Goal: Task Accomplishment & Management: Complete application form

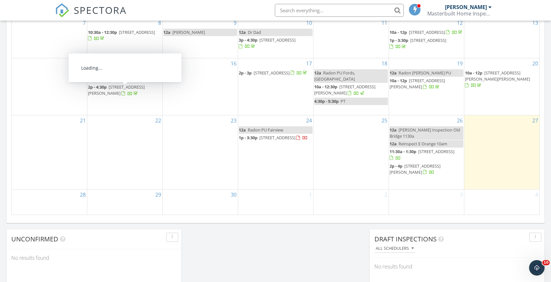
scroll to position [377, 0]
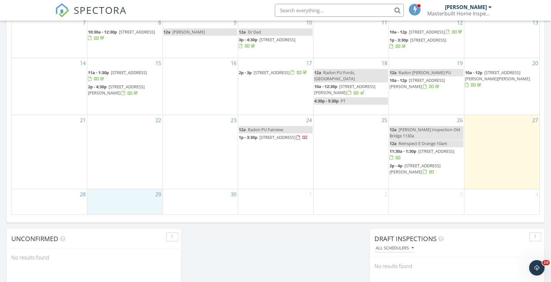
click at [127, 194] on div "29" at bounding box center [124, 201] width 75 height 25
click at [126, 177] on link "Event" at bounding box center [124, 177] width 33 height 10
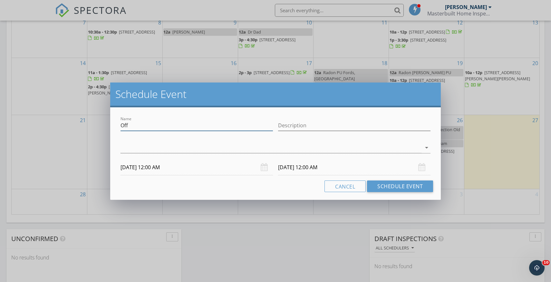
click at [133, 125] on input "Off" at bounding box center [197, 125] width 152 height 11
type input "O"
type input "Pick Up Radon Lawrence Harbor & Parlin"
click at [188, 151] on div at bounding box center [271, 148] width 301 height 11
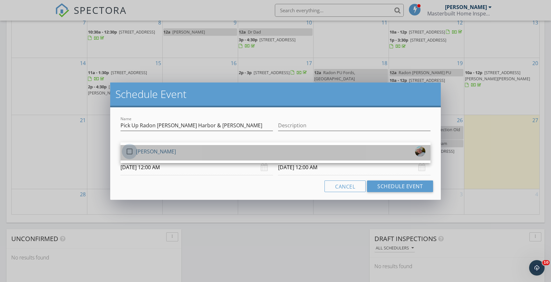
click at [131, 152] on div at bounding box center [129, 151] width 11 height 11
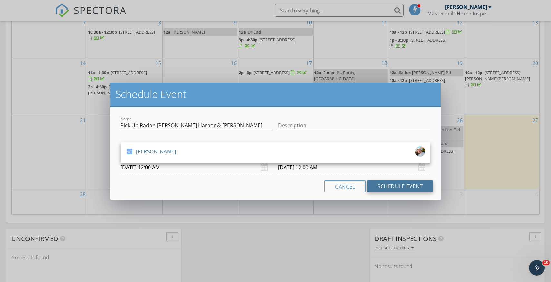
click at [397, 186] on button "Schedule Event" at bounding box center [400, 187] width 66 height 12
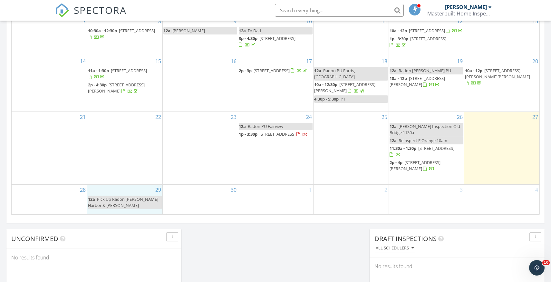
click at [130, 191] on div "29 12a Pick Up Radon Lawrence Harbor & Parlin" at bounding box center [124, 200] width 75 height 30
click at [128, 165] on link "Inspection" at bounding box center [124, 164] width 33 height 10
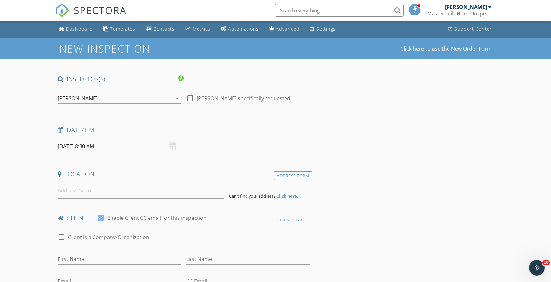
click at [94, 148] on input "09/29/2025 8:30 AM" at bounding box center [119, 147] width 123 height 16
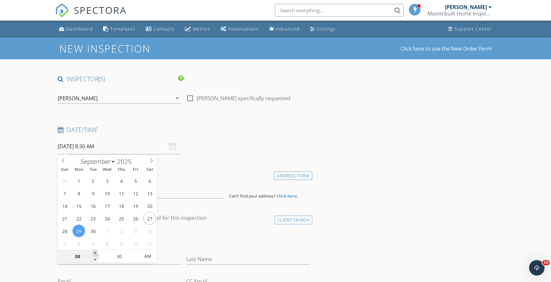
type input "09"
type input "09/29/2025 9:30 AM"
click at [95, 252] on span at bounding box center [95, 253] width 5 height 6
type input "10"
type input "[DATE] 10:30 AM"
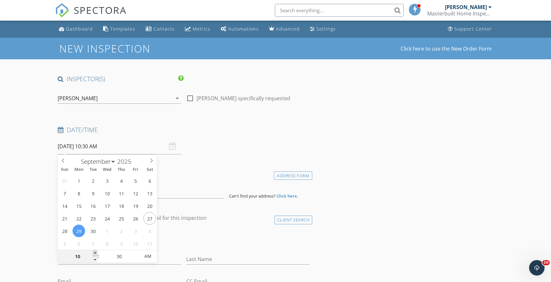
click at [95, 252] on span at bounding box center [95, 253] width 5 height 6
click at [197, 232] on div "check_box_outline_blank Client is a Company/Organization" at bounding box center [184, 240] width 252 height 17
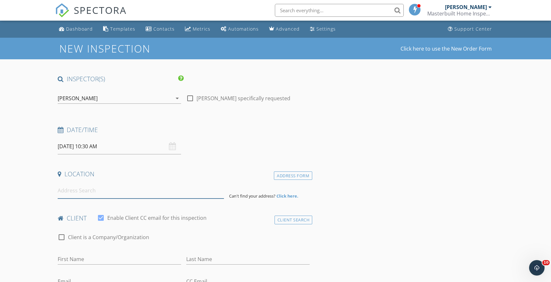
click at [81, 193] on input at bounding box center [141, 191] width 166 height 16
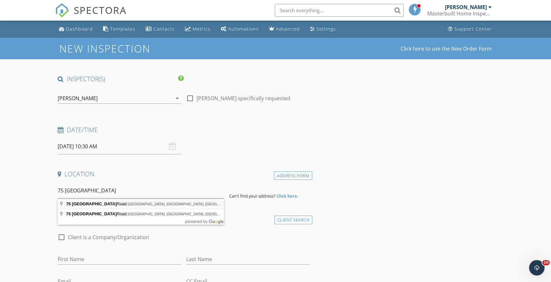
type input "75 Eayrestown Road, Medford, NJ, USA"
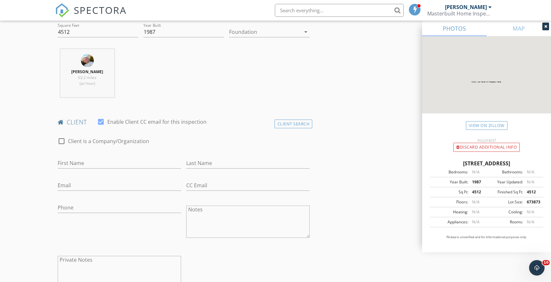
scroll to position [230, 0]
click at [76, 160] on input "First Name" at bounding box center [119, 161] width 123 height 11
type input "[PERSON_NAME]"
click at [62, 186] on input "Email" at bounding box center [119, 184] width 123 height 11
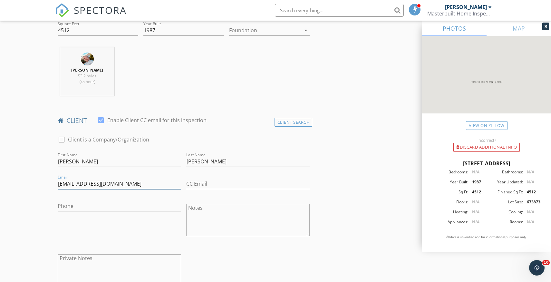
type input "[EMAIL_ADDRESS][DOMAIN_NAME]"
click at [64, 208] on input "Phone" at bounding box center [119, 206] width 123 height 11
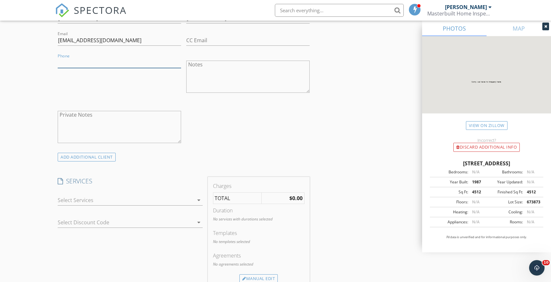
scroll to position [374, 0]
click at [199, 199] on icon "arrow_drop_down" at bounding box center [199, 200] width 8 height 8
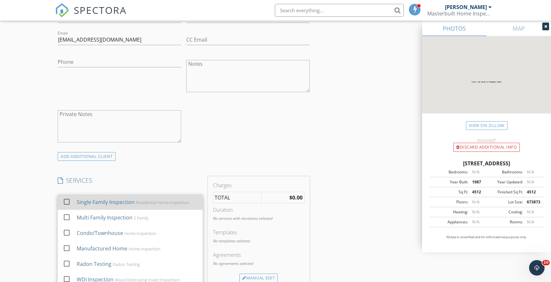
click at [67, 202] on div at bounding box center [66, 201] width 11 height 11
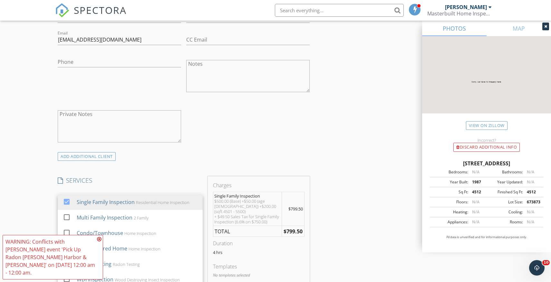
click at [99, 242] on icon at bounding box center [99, 239] width 5 height 5
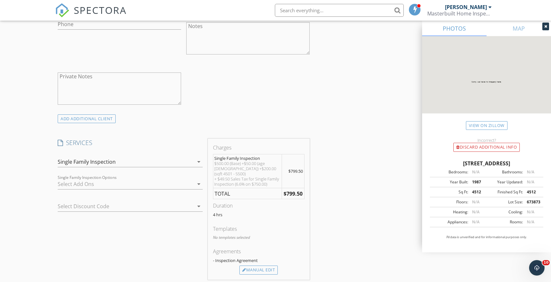
scroll to position [416, 0]
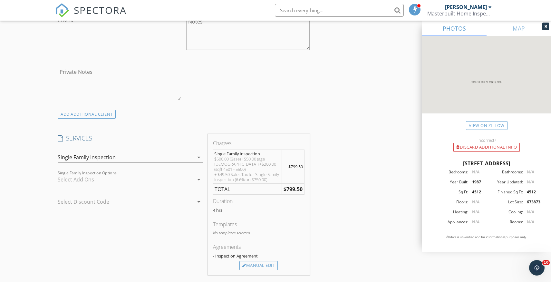
click at [199, 157] on icon "arrow_drop_down" at bounding box center [199, 157] width 8 height 8
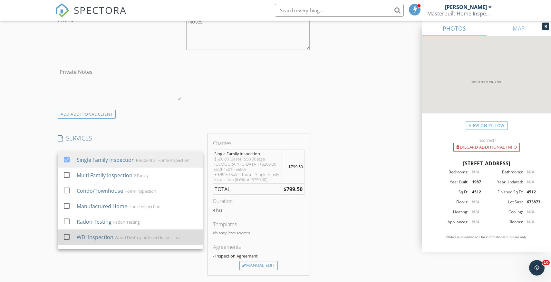
click at [68, 236] on div at bounding box center [66, 236] width 11 height 11
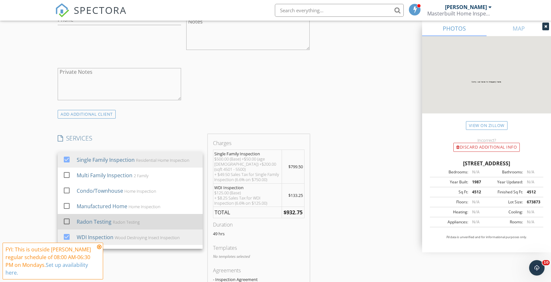
click at [68, 221] on div at bounding box center [66, 221] width 11 height 11
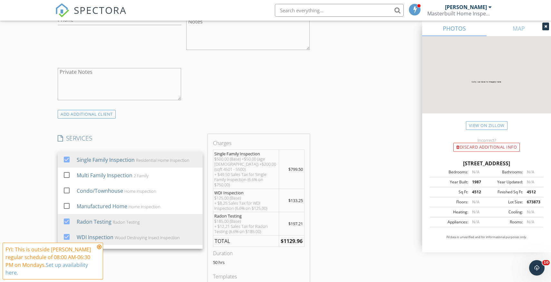
click at [99, 246] on icon at bounding box center [99, 246] width 5 height 5
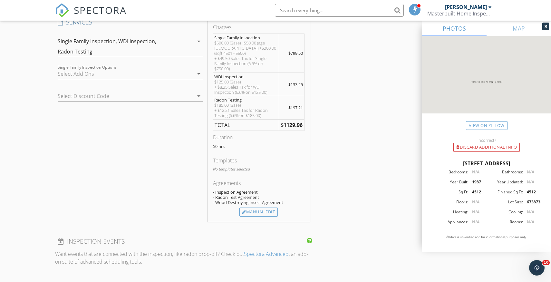
scroll to position [538, 0]
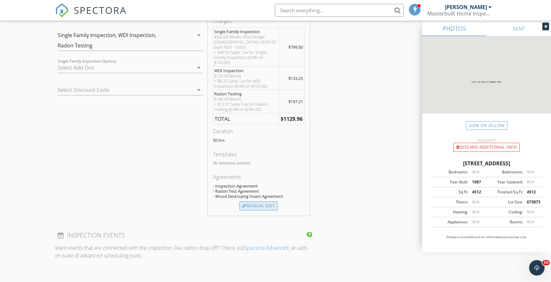
click at [266, 202] on div "Manual Edit" at bounding box center [259, 206] width 38 height 9
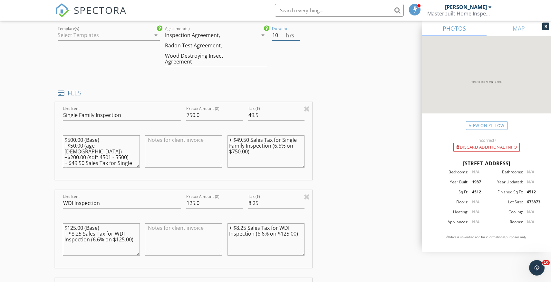
click at [298, 37] on input "10" at bounding box center [286, 35] width 28 height 11
click at [298, 38] on input "0" at bounding box center [286, 35] width 28 height 11
click at [298, 34] on input "0.5" at bounding box center [286, 35] width 28 height 11
click at [298, 34] on input "1" at bounding box center [286, 35] width 28 height 11
click at [298, 34] on input "1.5" at bounding box center [286, 35] width 28 height 11
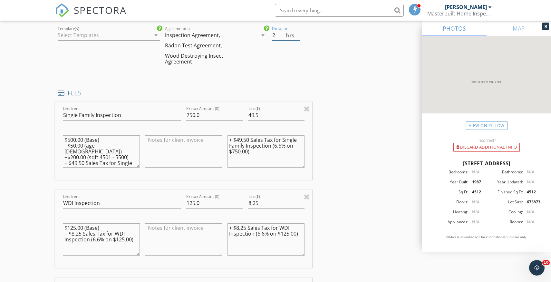
type input "2"
click at [298, 34] on input "2" at bounding box center [286, 35] width 28 height 11
drag, startPoint x: 261, startPoint y: 116, endPoint x: 249, endPoint y: 116, distance: 12.3
click at [249, 116] on input "49.5" at bounding box center [276, 115] width 57 height 11
type input "0"
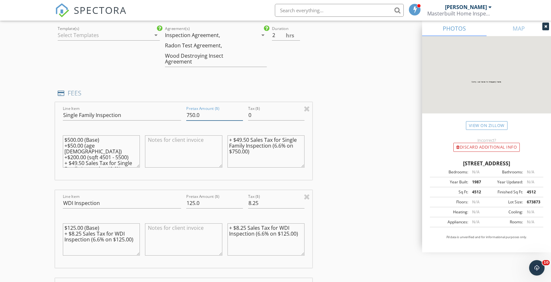
drag, startPoint x: 203, startPoint y: 115, endPoint x: 184, endPoint y: 116, distance: 18.4
click at [184, 116] on div "Pretax Amount ($) 750.0" at bounding box center [215, 116] width 62 height 22
type input "575.0"
drag, startPoint x: 255, startPoint y: 154, endPoint x: 223, endPoint y: 140, distance: 34.4
click at [223, 140] on div "Line Item Single Family Inspection Pretax Amount ($) 575.0 Tax ($) 0 $500.00 (B…" at bounding box center [183, 141] width 257 height 78
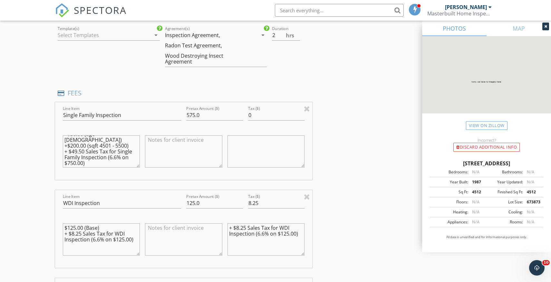
scroll to position [0, 0]
drag, startPoint x: 87, startPoint y: 158, endPoint x: 58, endPoint y: 125, distance: 44.1
click at [58, 125] on div "Line Item Single Family Inspection Pretax Amount ($) 575.0 Tax ($) 0 $500.00 (B…" at bounding box center [183, 141] width 257 height 78
drag, startPoint x: 135, startPoint y: 240, endPoint x: 55, endPoint y: 225, distance: 81.6
click at [55, 225] on div "Line Item WDI Inspection Pretax Amount ($) 125.0 Tax ($) 8.25 $125.00 (Base) + …" at bounding box center [183, 229] width 257 height 78
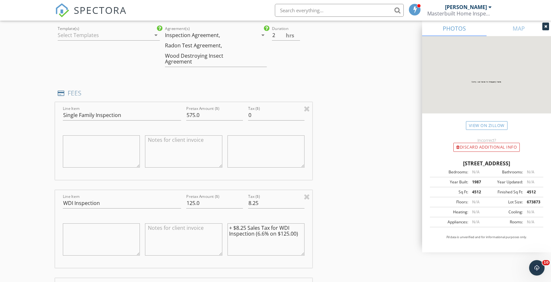
drag, startPoint x: 301, startPoint y: 236, endPoint x: 228, endPoint y: 228, distance: 73.6
click at [228, 228] on textarea "+ $8.25 Sales Tax for WDI Inspection (6.6% on $125.00)" at bounding box center [266, 239] width 77 height 32
drag, startPoint x: 261, startPoint y: 204, endPoint x: 245, endPoint y: 205, distance: 16.1
click at [245, 205] on div "Line Item WDI Inspection Pretax Amount ($) 125.0 Tax ($) 8.25" at bounding box center [183, 229] width 257 height 78
type input "0"
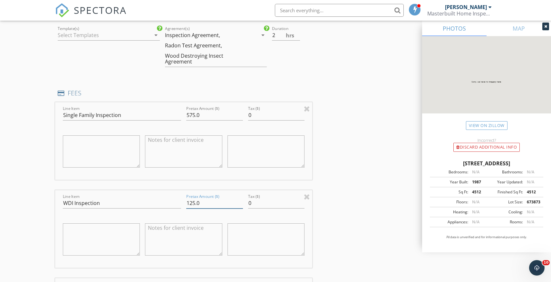
drag, startPoint x: 207, startPoint y: 203, endPoint x: 183, endPoint y: 205, distance: 24.6
click at [183, 205] on div "Line Item WDI Inspection Pretax Amount ($) 125.0 Tax ($) 0" at bounding box center [183, 229] width 257 height 78
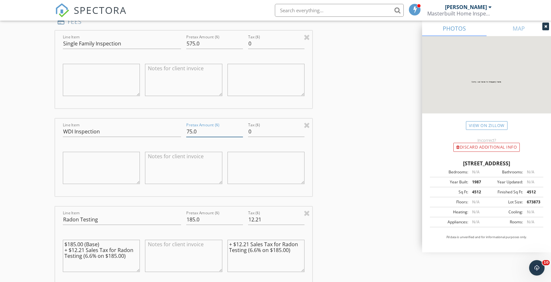
scroll to position [612, 0]
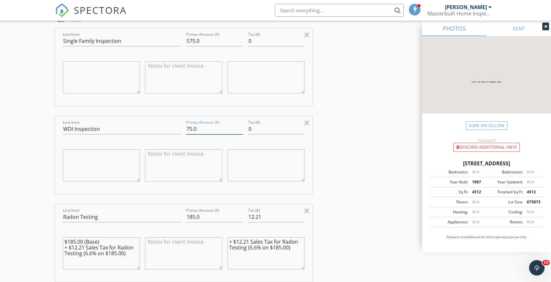
type input "75.0"
drag, startPoint x: 203, startPoint y: 218, endPoint x: 180, endPoint y: 218, distance: 22.9
click at [180, 218] on div "Line Item Radon Testing Pretax Amount ($) 185.0 Tax ($) 12.21 $185.00 (Base) + …" at bounding box center [183, 243] width 257 height 78
type input "200.0"
drag, startPoint x: 263, startPoint y: 216, endPoint x: 244, endPoint y: 217, distance: 18.7
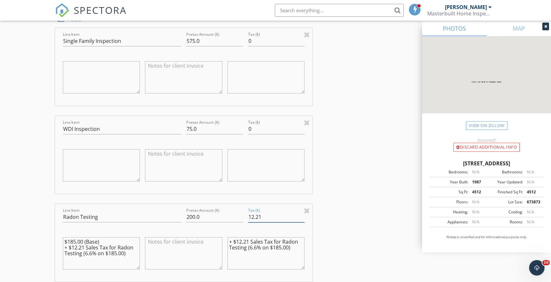
click at [244, 217] on div "Line Item Radon Testing Pretax Amount ($) 200.0 Tax ($) 12.21 $185.00 (Base) + …" at bounding box center [183, 243] width 257 height 78
type input "0"
drag, startPoint x: 294, startPoint y: 248, endPoint x: 228, endPoint y: 234, distance: 67.5
click at [228, 234] on div "+ $12.21 Sales Tax for Radon Testing (6.6% on $185.00)" at bounding box center [266, 253] width 77 height 39
drag, startPoint x: 130, startPoint y: 254, endPoint x: 54, endPoint y: 241, distance: 76.6
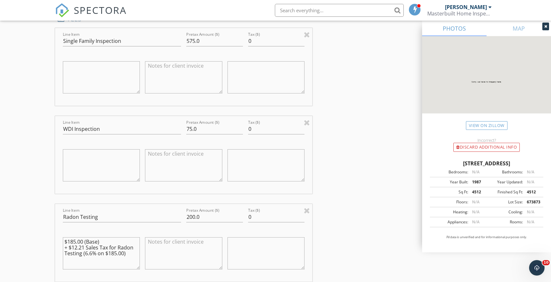
click at [54, 240] on div "New Inspection Click here to use the New Order Form INSPECTOR(S) check_box Mich…" at bounding box center [275, 116] width 551 height 1382
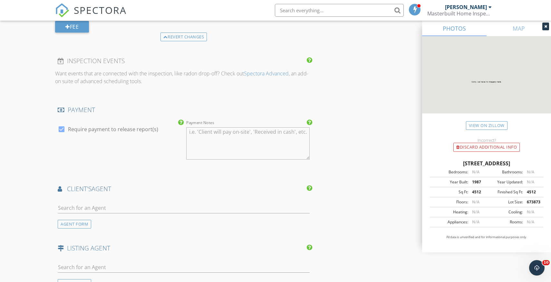
scroll to position [897, 0]
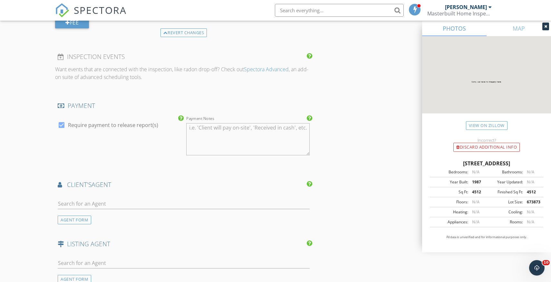
click at [196, 129] on textarea "Payment Notes" at bounding box center [247, 139] width 123 height 32
type textarea "Cash, Check Zelle, or Credit Card"
click at [89, 203] on input "text" at bounding box center [184, 204] width 252 height 11
type input "Spen"
click at [99, 217] on div "Spencer Freedman" at bounding box center [112, 216] width 72 height 8
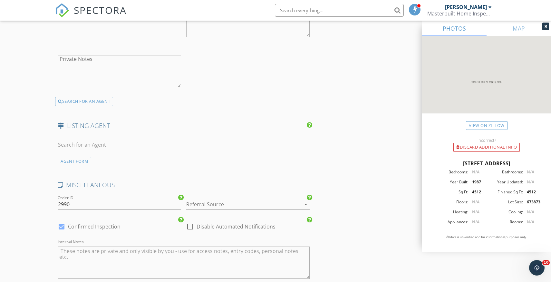
scroll to position [1171, 0]
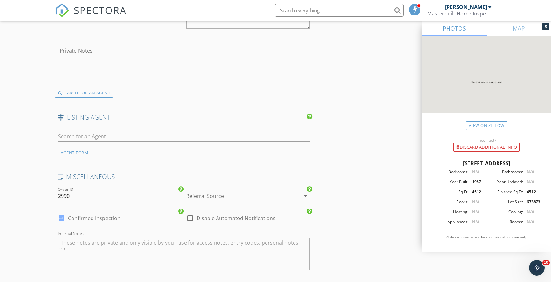
click at [307, 195] on icon "arrow_drop_down" at bounding box center [306, 196] width 8 height 8
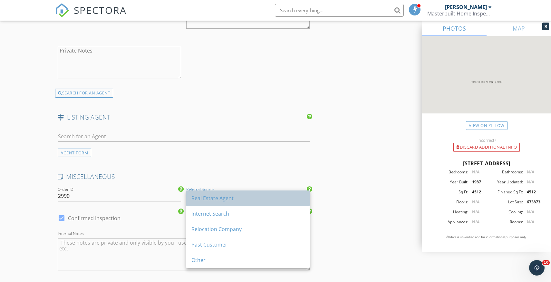
click at [217, 202] on div "Real Estate Agent" at bounding box center [248, 198] width 113 height 15
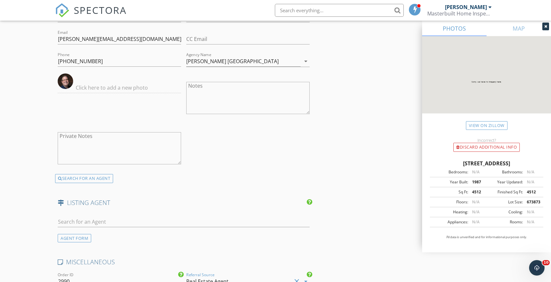
scroll to position [1285, 0]
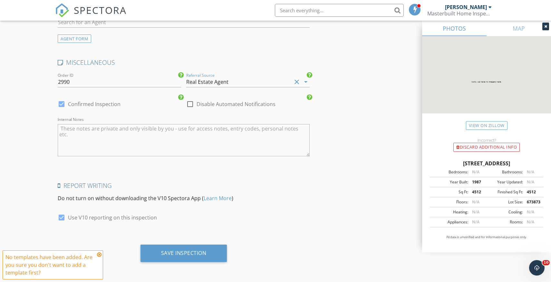
click at [99, 255] on icon at bounding box center [99, 254] width 5 height 5
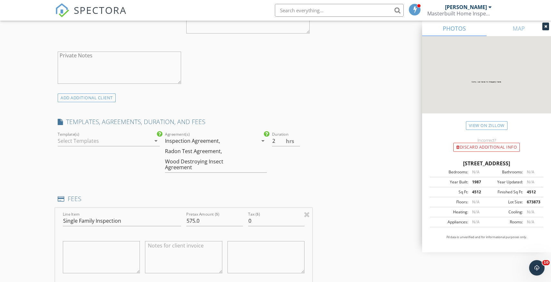
scroll to position [431, 0]
click at [156, 143] on icon "arrow_drop_down" at bounding box center [156, 142] width 8 height 8
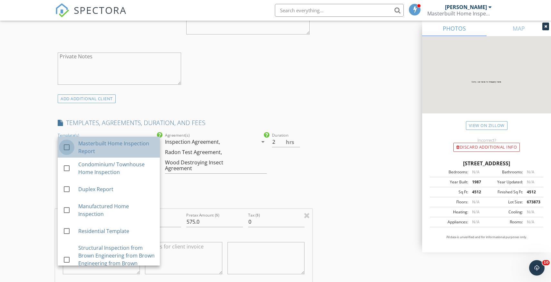
click at [67, 148] on div at bounding box center [66, 147] width 11 height 11
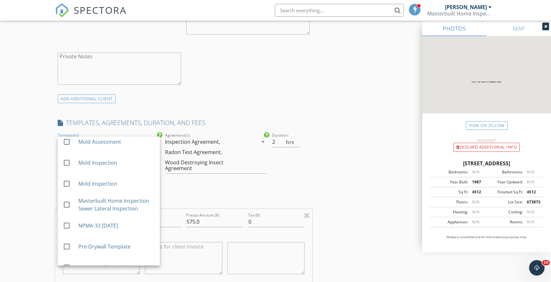
scroll to position [168, 0]
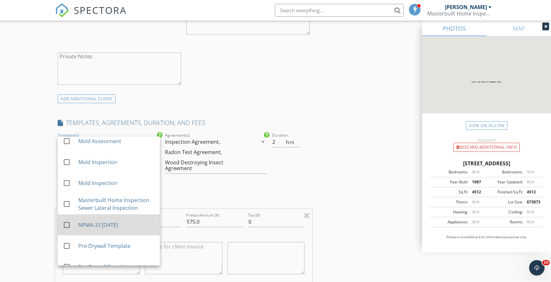
click at [66, 225] on div at bounding box center [66, 225] width 11 height 11
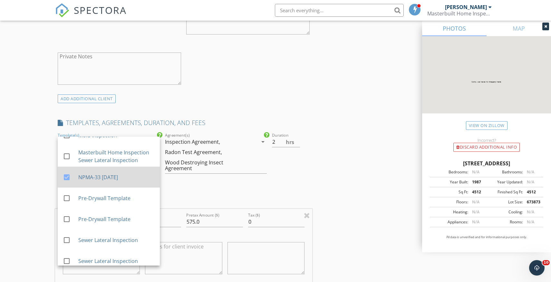
scroll to position [221, 0]
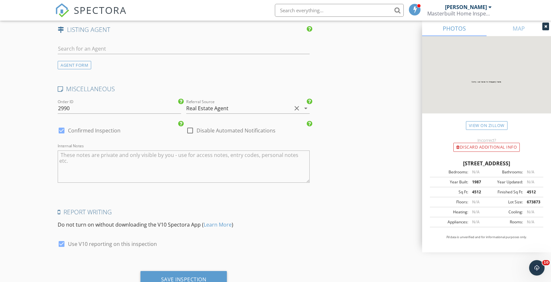
scroll to position [1285, 0]
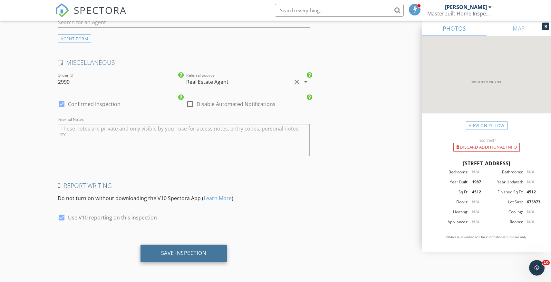
click at [180, 257] on div "Save Inspection" at bounding box center [184, 253] width 87 height 17
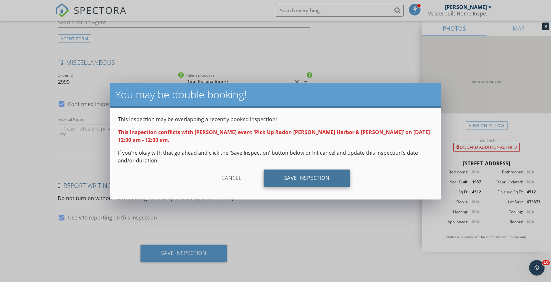
click at [294, 177] on div "Save Inspection" at bounding box center [307, 178] width 87 height 17
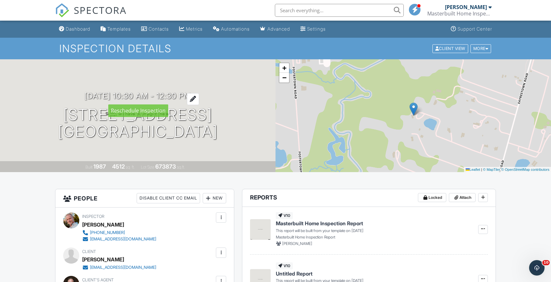
click at [199, 96] on div at bounding box center [193, 99] width 12 height 12
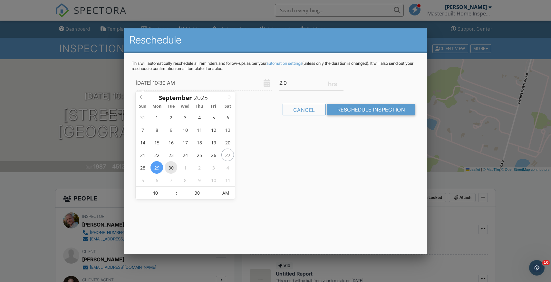
type input "[DATE] 10:30 AM"
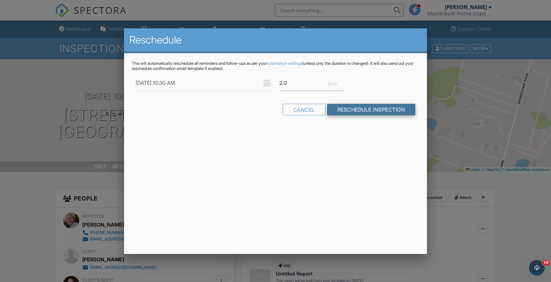
click at [360, 108] on input "Reschedule Inspection" at bounding box center [371, 110] width 89 height 12
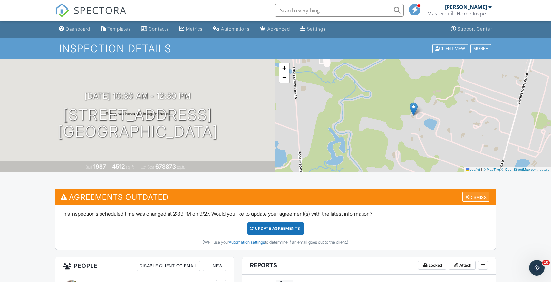
click at [467, 197] on div at bounding box center [468, 196] width 4 height 5
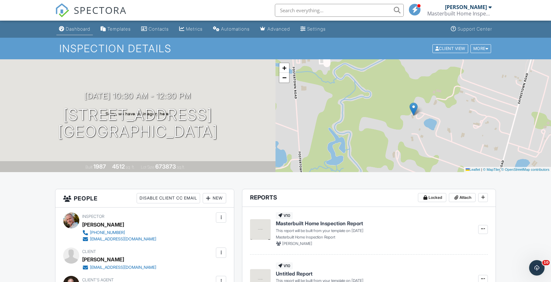
click at [87, 29] on div "Dashboard" at bounding box center [78, 28] width 25 height 5
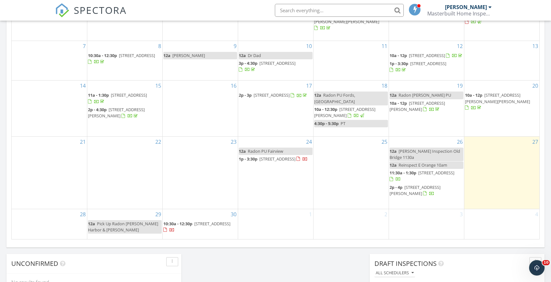
scroll to position [353, 0]
click at [119, 214] on div "29 12a Pick Up Radon Lawrence Harbor & Parlin" at bounding box center [124, 224] width 75 height 30
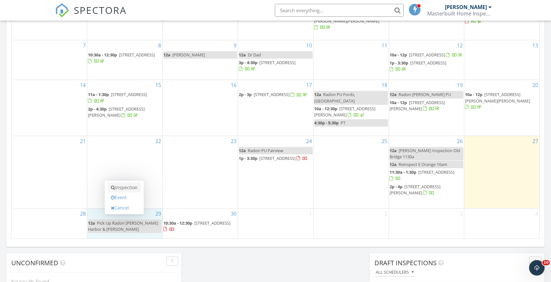
click at [123, 188] on link "Inspection" at bounding box center [124, 187] width 33 height 10
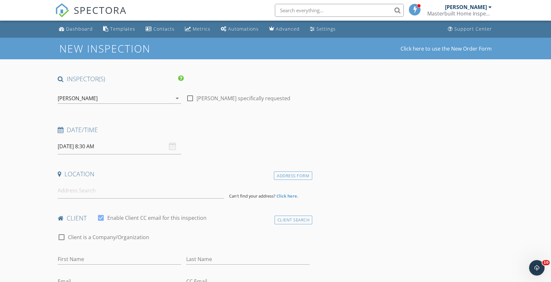
click at [94, 148] on input "[DATE] 8:30 AM" at bounding box center [119, 147] width 123 height 16
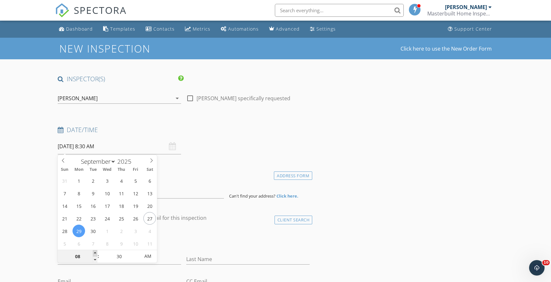
type input "09"
type input "09/29/2025 9:30 AM"
click at [96, 254] on span at bounding box center [95, 253] width 5 height 6
type input "10"
type input "09/29/2025 10:30 AM"
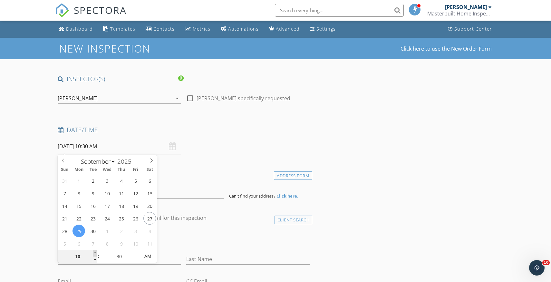
click at [96, 254] on span at bounding box center [95, 253] width 5 height 6
type input "11"
type input "09/29/2025 11:30 AM"
click at [96, 254] on span at bounding box center [95, 253] width 5 height 6
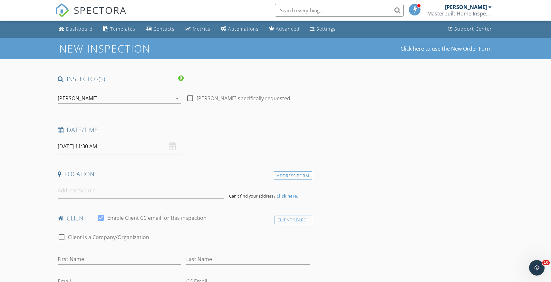
click at [183, 248] on div "check_box_outline_blank Client is a Company/Organization" at bounding box center [184, 240] width 252 height 17
click at [80, 194] on input at bounding box center [141, 191] width 166 height 16
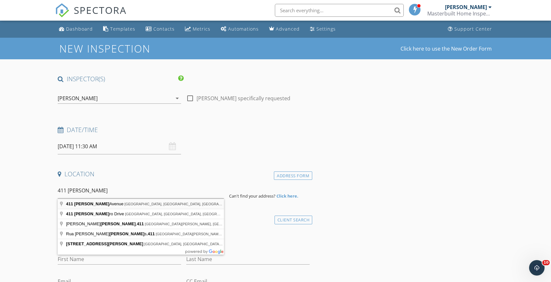
type input "411 Lanza Avenue, Garfield, NJ, USA"
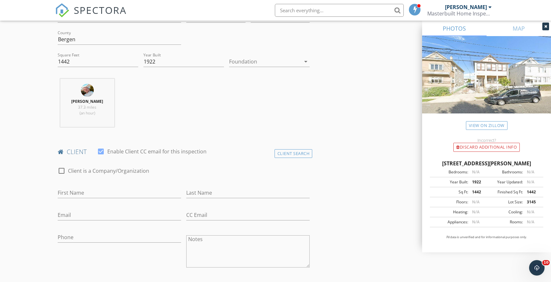
scroll to position [200, 0]
click at [79, 193] on input "First Name" at bounding box center [119, 191] width 123 height 11
click at [285, 152] on div "Client Search" at bounding box center [294, 152] width 38 height 9
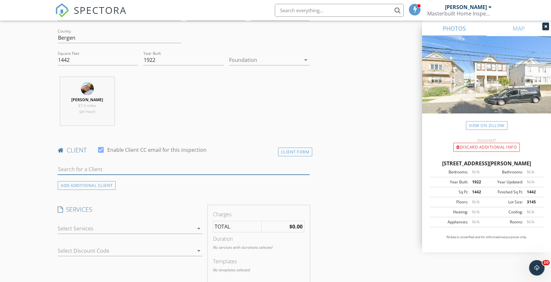
click at [78, 169] on input "text" at bounding box center [184, 169] width 252 height 11
type input "musab"
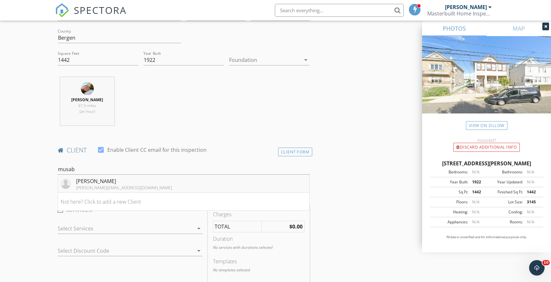
click at [84, 181] on div "Musab Ersoy" at bounding box center [124, 181] width 96 height 8
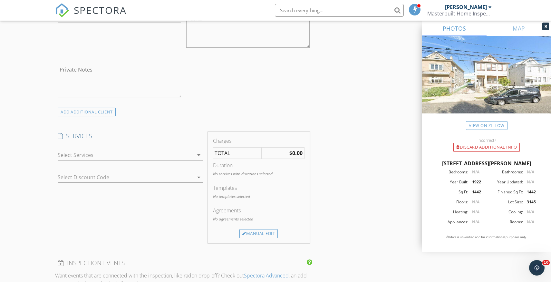
scroll to position [439, 0]
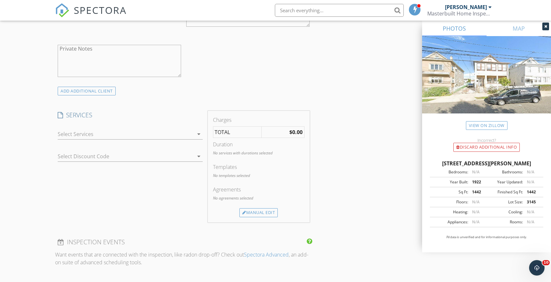
click at [199, 135] on icon "arrow_drop_down" at bounding box center [199, 134] width 8 height 8
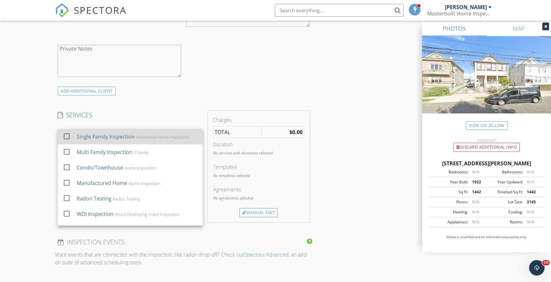
click at [67, 136] on div at bounding box center [66, 136] width 11 height 11
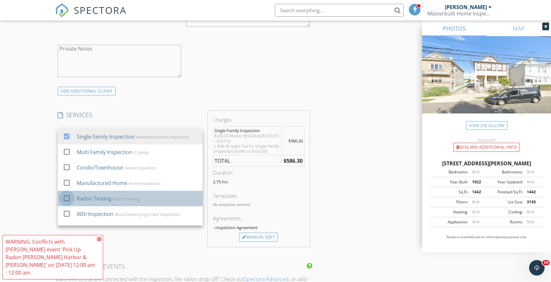
click at [68, 198] on div at bounding box center [66, 198] width 11 height 11
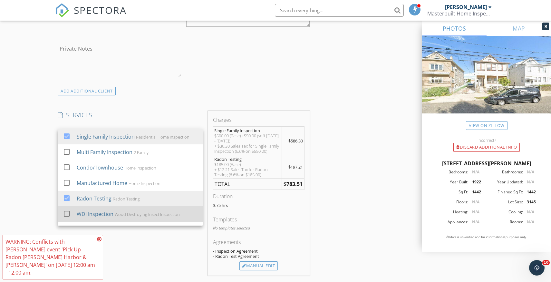
click at [67, 214] on div at bounding box center [66, 213] width 11 height 11
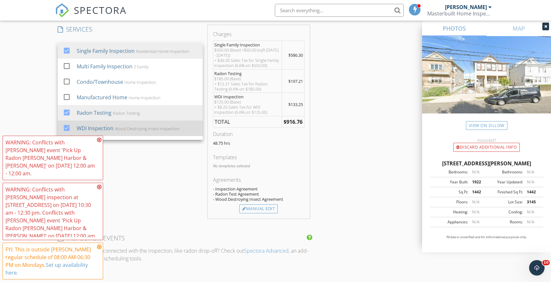
scroll to position [526, 0]
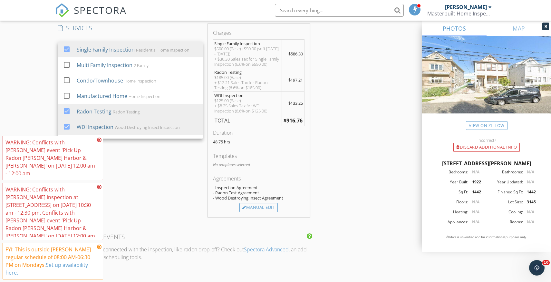
click at [99, 247] on icon at bounding box center [99, 246] width 5 height 5
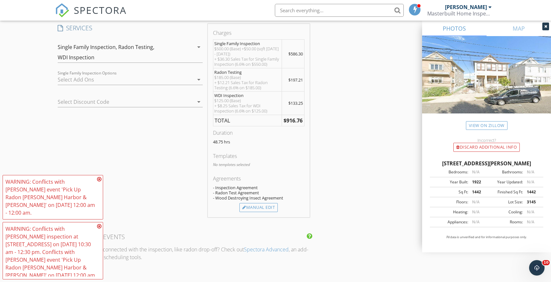
click at [99, 225] on icon at bounding box center [99, 226] width 5 height 5
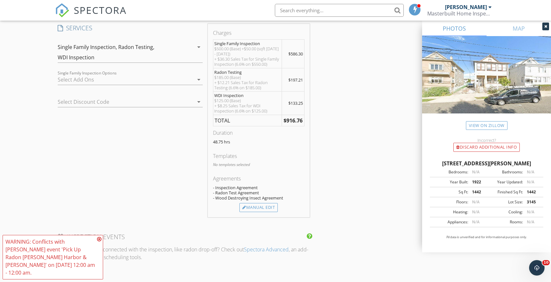
click at [99, 242] on icon at bounding box center [99, 239] width 5 height 5
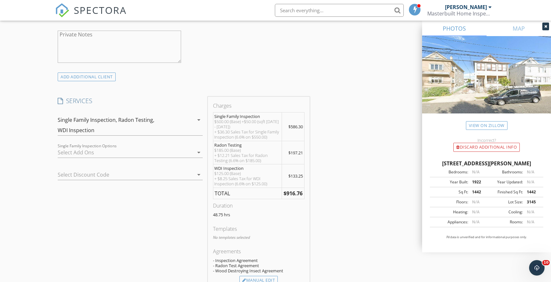
scroll to position [453, 0]
click at [199, 119] on icon "arrow_drop_down" at bounding box center [199, 120] width 8 height 8
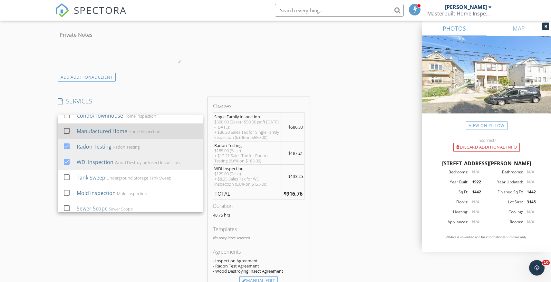
scroll to position [43, 0]
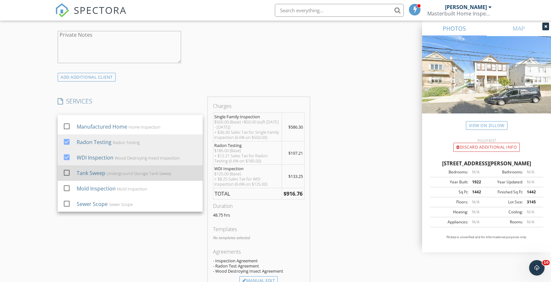
click at [67, 172] on div at bounding box center [66, 172] width 11 height 11
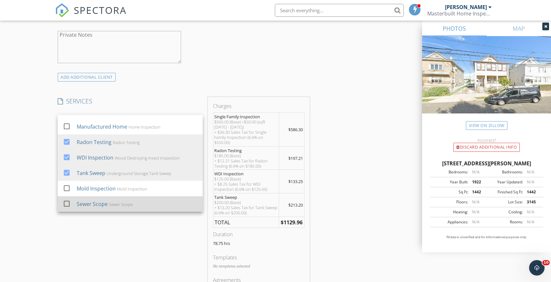
click at [66, 205] on div at bounding box center [66, 203] width 11 height 11
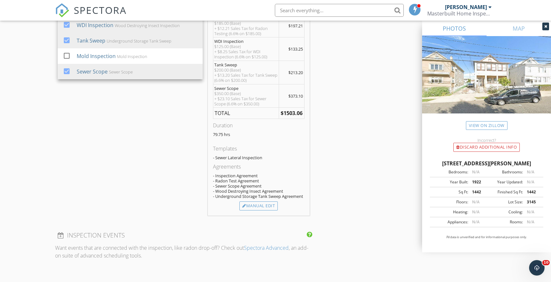
scroll to position [598, 0]
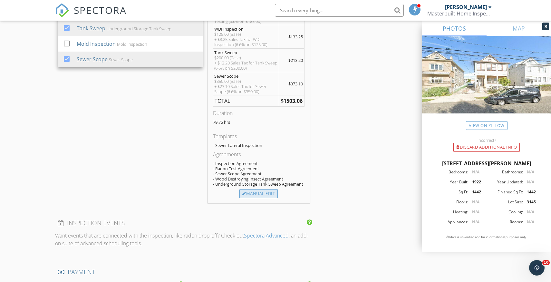
click at [268, 194] on div "Manual Edit" at bounding box center [259, 193] width 38 height 9
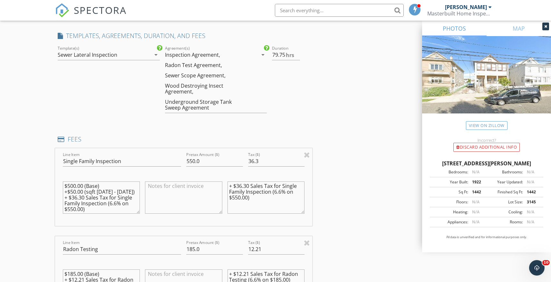
scroll to position [518, 0]
click at [204, 164] on input "550.0" at bounding box center [214, 162] width 57 height 11
type input "575.0"
drag, startPoint x: 264, startPoint y: 166, endPoint x: 247, endPoint y: 164, distance: 17.2
click at [247, 164] on div "Tax ($) 36.3" at bounding box center [277, 163] width 62 height 22
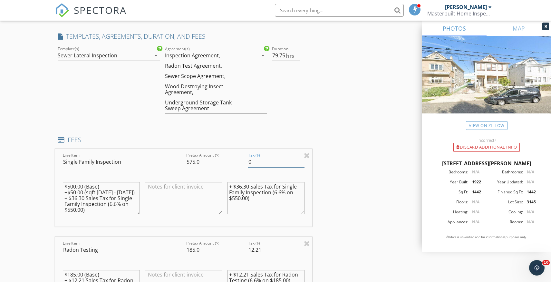
type input "0"
click at [298, 58] on input "0" at bounding box center [286, 55] width 28 height 11
click at [298, 53] on input "0.5" at bounding box center [286, 55] width 28 height 11
click at [298, 53] on input "1" at bounding box center [286, 55] width 28 height 11
click at [298, 53] on input "1.5" at bounding box center [286, 55] width 28 height 11
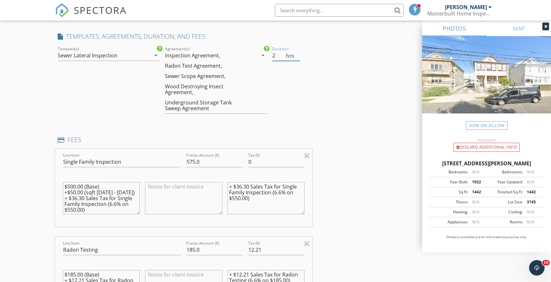
click at [298, 53] on input "2" at bounding box center [286, 55] width 28 height 11
type input "2.5"
click at [298, 53] on input "2.5" at bounding box center [286, 55] width 28 height 11
drag, startPoint x: 255, startPoint y: 200, endPoint x: 224, endPoint y: 182, distance: 36.1
click at [224, 182] on div "Line Item Single Family Inspection Pretax Amount ($) 575.0 Tax ($) 0 $500.00 (B…" at bounding box center [183, 188] width 257 height 78
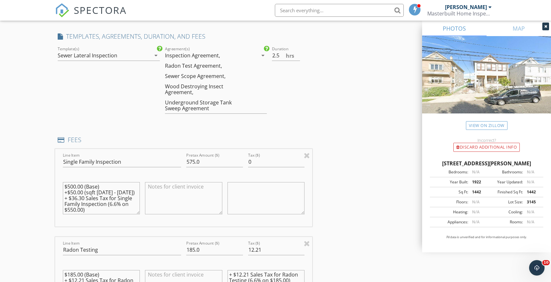
drag, startPoint x: 99, startPoint y: 209, endPoint x: 53, endPoint y: 182, distance: 53.9
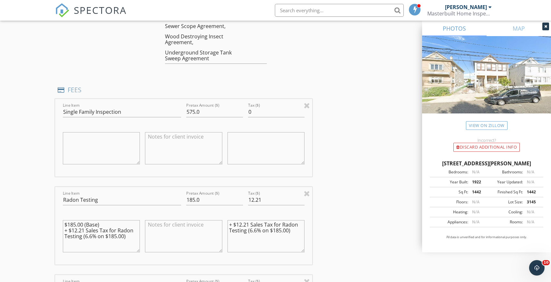
scroll to position [569, 0]
drag, startPoint x: 126, startPoint y: 234, endPoint x: 64, endPoint y: 221, distance: 63.7
click at [64, 221] on textarea "$185.00 (Base) + $12.21 Sales Tax for Radon Testing (6.6% on $185.00)" at bounding box center [101, 235] width 77 height 32
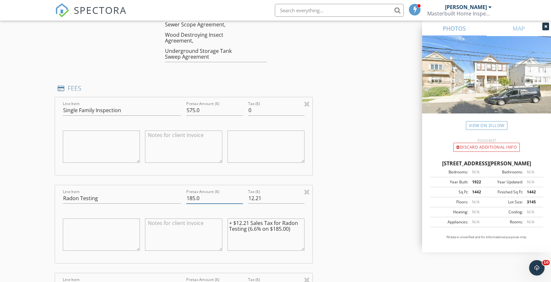
click at [193, 199] on input "185.0" at bounding box center [214, 198] width 57 height 11
type input "175.0"
drag, startPoint x: 264, startPoint y: 201, endPoint x: 248, endPoint y: 200, distance: 16.8
click at [248, 200] on div "Tax ($) 12.21" at bounding box center [277, 199] width 62 height 22
type input "0"
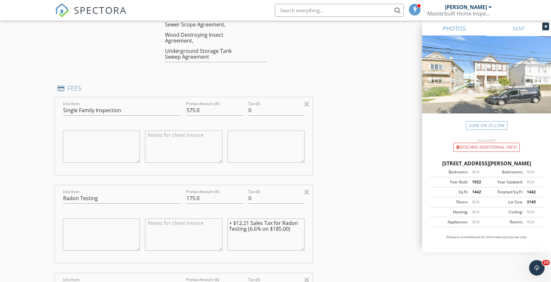
drag, startPoint x: 294, startPoint y: 231, endPoint x: 221, endPoint y: 224, distance: 73.5
click at [221, 224] on div "Line Item Radon Testing Pretax Amount ($) 175.0 Tax ($) 0 + $12.21 Sales Tax fo…" at bounding box center [183, 224] width 257 height 78
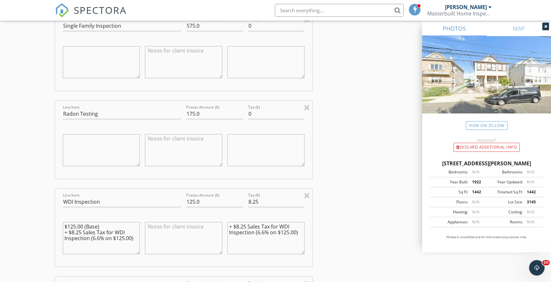
scroll to position [659, 0]
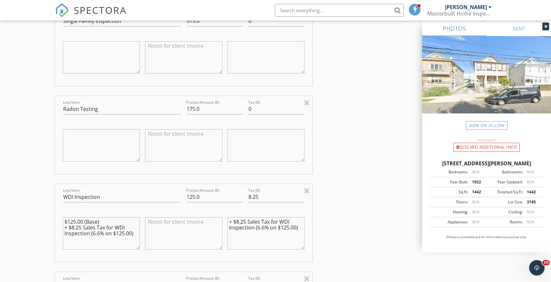
drag, startPoint x: 136, startPoint y: 233, endPoint x: 56, endPoint y: 219, distance: 81.8
click at [56, 219] on div "Line Item WDI Inspection Pretax Amount ($) 125.0 Tax ($) 8.25 $125.00 (Base) + …" at bounding box center [183, 223] width 257 height 78
drag, startPoint x: 303, startPoint y: 227, endPoint x: 227, endPoint y: 220, distance: 75.8
click at [227, 220] on div "+ $8.25 Sales Tax for WDI Inspection (6.6% on $125.00)" at bounding box center [266, 234] width 82 height 50
drag, startPoint x: 263, startPoint y: 198, endPoint x: 248, endPoint y: 198, distance: 15.5
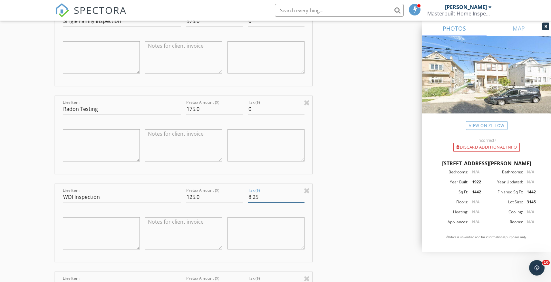
click at [248, 198] on input "8.25" at bounding box center [276, 197] width 57 height 11
type input "0"
drag, startPoint x: 205, startPoint y: 198, endPoint x: 185, endPoint y: 198, distance: 20.6
click at [185, 198] on div "Pretax Amount ($) 125.0" at bounding box center [215, 198] width 62 height 22
type input "0"
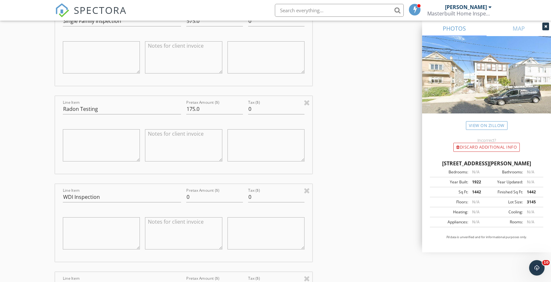
click at [162, 222] on textarea at bounding box center [183, 233] width 77 height 32
type textarea "No Charge Discount $125"
click at [168, 134] on textarea at bounding box center [183, 145] width 77 height 32
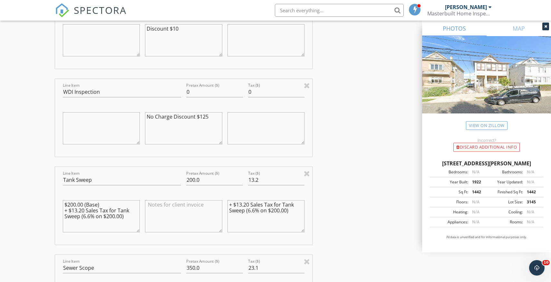
scroll to position [768, 0]
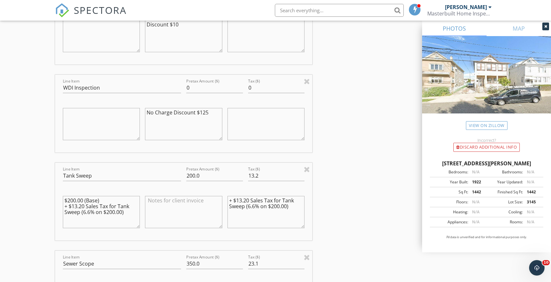
type textarea "Discount $10"
drag, startPoint x: 293, startPoint y: 206, endPoint x: 218, endPoint y: 201, distance: 75.6
click at [218, 201] on div "Line Item Tank Sweep Pretax Amount ($) 200.0 Tax ($) 13.2 $200.00 (Base) + $13.…" at bounding box center [183, 202] width 257 height 78
drag, startPoint x: 129, startPoint y: 213, endPoint x: 61, endPoint y: 194, distance: 70.6
click at [61, 193] on div "$200.00 (Base) + $13.20 Sales Tax for Tank Sweep (6.6% on $200.00)" at bounding box center [101, 213] width 82 height 50
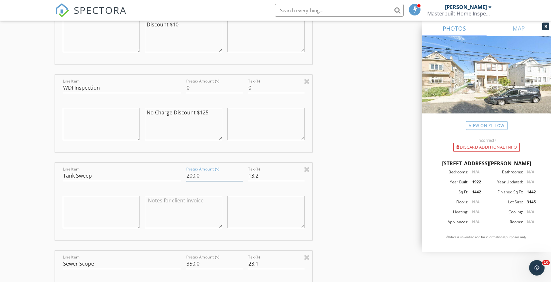
drag, startPoint x: 204, startPoint y: 178, endPoint x: 186, endPoint y: 178, distance: 18.1
click at [186, 178] on div "Pretax Amount ($) 200.0" at bounding box center [215, 176] width 62 height 22
type input "100.0"
drag, startPoint x: 261, startPoint y: 176, endPoint x: 248, endPoint y: 178, distance: 12.4
click at [248, 178] on input "13.2" at bounding box center [276, 176] width 57 height 11
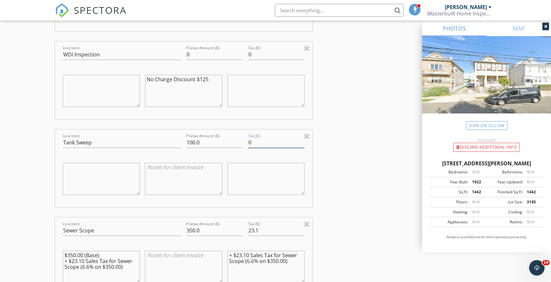
scroll to position [811, 0]
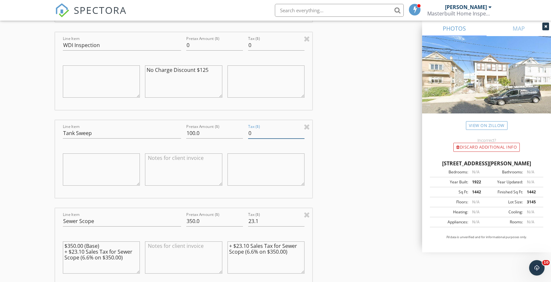
type input "0"
drag, startPoint x: 124, startPoint y: 258, endPoint x: 52, endPoint y: 244, distance: 73.0
click at [52, 244] on div "New Inspection Click here to use the New Order Form INSPECTOR(S) check_box Mich…" at bounding box center [275, 19] width 551 height 1585
drag, startPoint x: 292, startPoint y: 252, endPoint x: 207, endPoint y: 247, distance: 85.3
click at [207, 246] on div "Line Item Sewer Scope Pretax Amount ($) 350.0 Tax ($) 23.1 + $23.10 Sales Tax f…" at bounding box center [183, 247] width 257 height 78
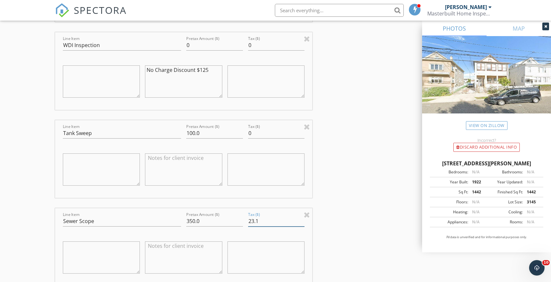
drag, startPoint x: 261, startPoint y: 220, endPoint x: 248, endPoint y: 220, distance: 13.2
click at [248, 220] on input "23.1" at bounding box center [276, 221] width 57 height 11
type input "0"
drag, startPoint x: 207, startPoint y: 221, endPoint x: 183, endPoint y: 221, distance: 23.9
click at [183, 221] on div "Line Item Sewer Scope Pretax Amount ($) 350.0 Tax ($) 0" at bounding box center [183, 247] width 257 height 78
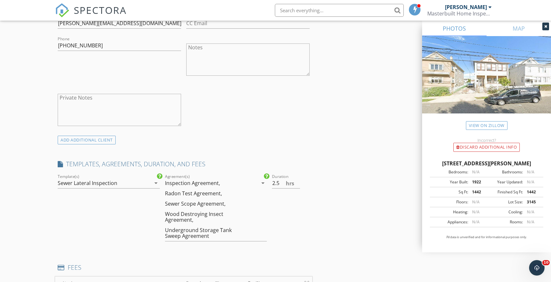
scroll to position [393, 0]
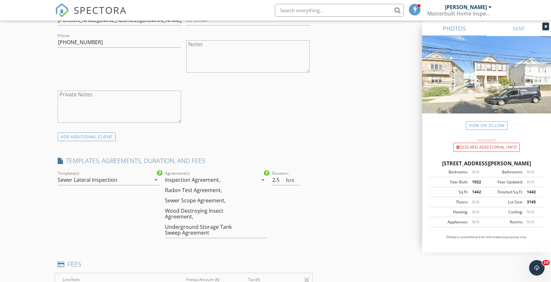
type input "100.0"
type input "3"
click at [297, 179] on input "3" at bounding box center [286, 180] width 28 height 11
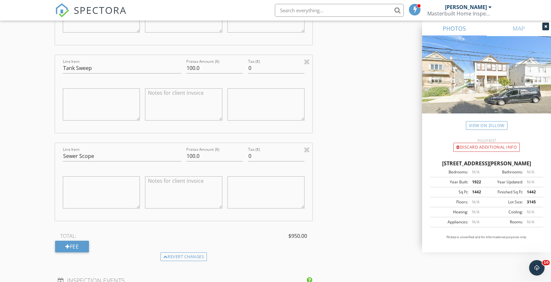
scroll to position [875, 0]
click at [184, 185] on textarea at bounding box center [183, 193] width 77 height 32
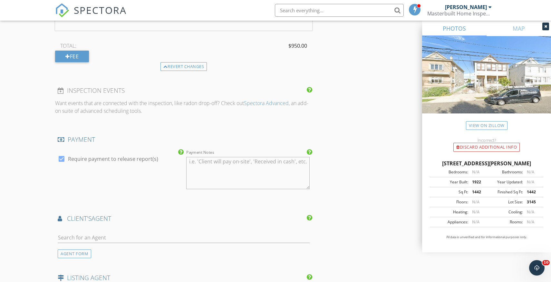
scroll to position [1065, 0]
type textarea "Discount $150"
click at [86, 255] on div "AGENT FORM" at bounding box center [75, 255] width 34 height 9
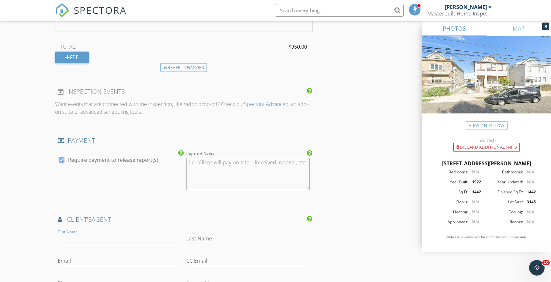
click at [84, 240] on input "First Name" at bounding box center [119, 238] width 123 height 11
type input "Joseph"
type input "Charles"
click at [65, 261] on input "Email" at bounding box center [119, 261] width 123 height 11
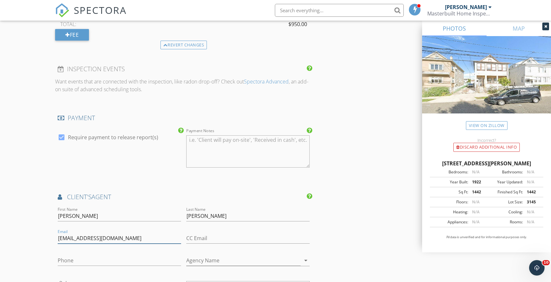
scroll to position [1102, 0]
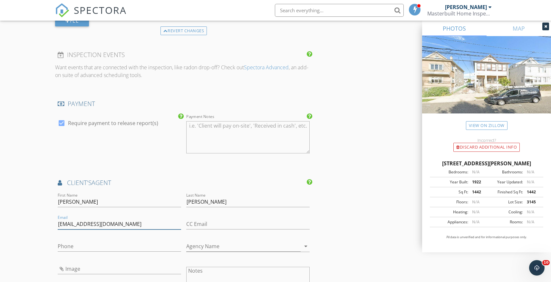
type input "joecharlesnj@gmail.com"
click at [191, 244] on input "Agency Name" at bounding box center [243, 246] width 114 height 11
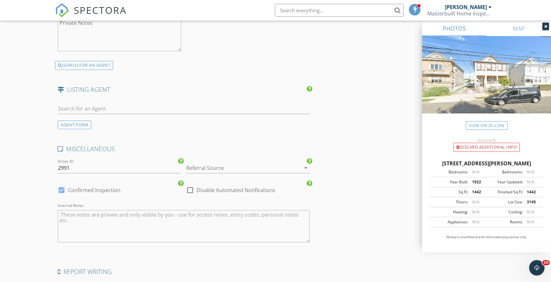
scroll to position [1403, 0]
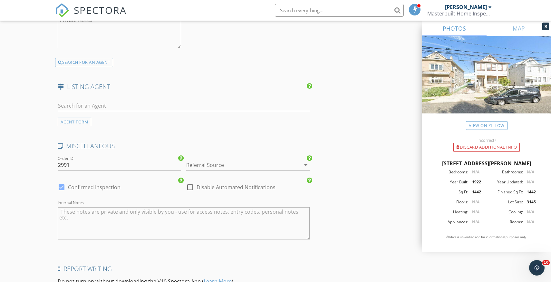
type input "Sothebys"
click at [307, 164] on icon "arrow_drop_down" at bounding box center [306, 165] width 8 height 8
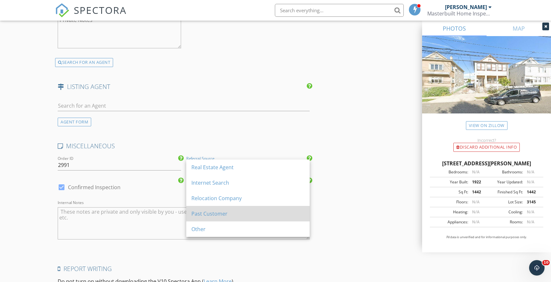
click at [217, 213] on div "Past Customer" at bounding box center [248, 214] width 113 height 8
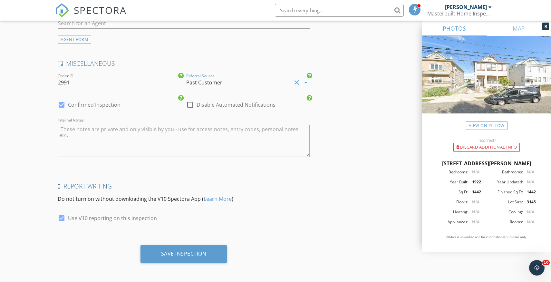
scroll to position [1486, 0]
click at [204, 254] on div "Save Inspection" at bounding box center [183, 253] width 45 height 6
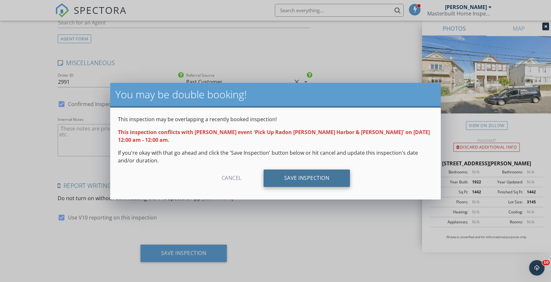
click at [308, 175] on div "Save Inspection" at bounding box center [307, 178] width 87 height 17
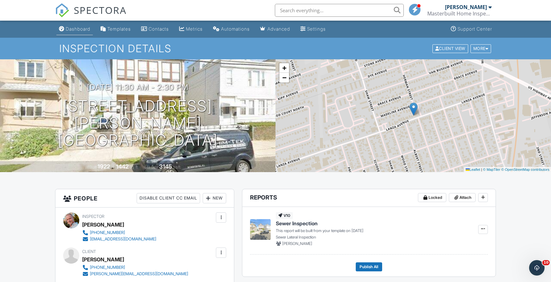
click at [87, 28] on div "Dashboard" at bounding box center [78, 28] width 25 height 5
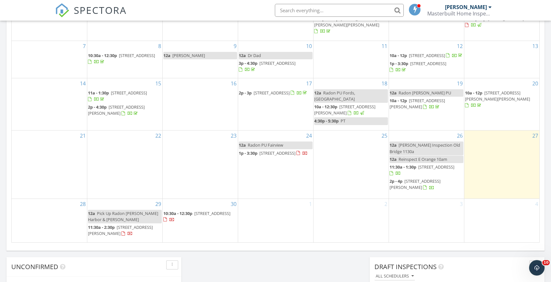
scroll to position [349, 0]
click at [196, 237] on div "30 10:30a - 12:30p [STREET_ADDRESS]" at bounding box center [200, 220] width 75 height 44
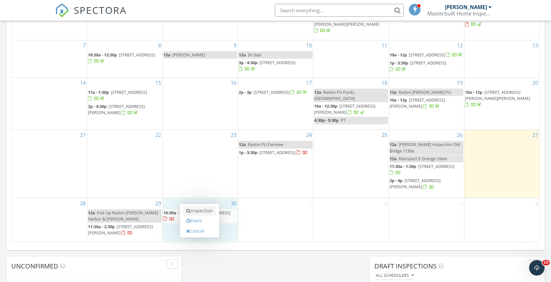
click at [204, 211] on link "Inspection" at bounding box center [199, 211] width 33 height 10
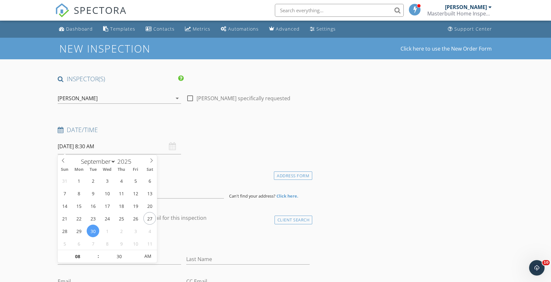
click at [102, 146] on input "[DATE] 8:30 AM" at bounding box center [119, 147] width 123 height 16
type input "09"
type input "[DATE] 9:30 AM"
click at [96, 252] on span at bounding box center [95, 253] width 5 height 6
type input "10"
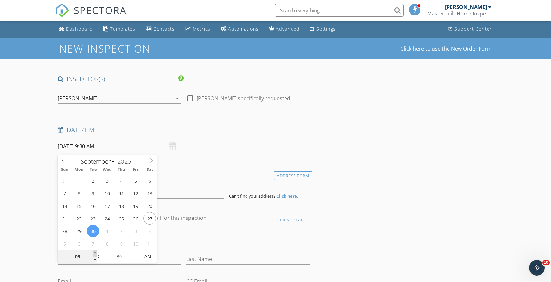
type input "[DATE] 10:30 AM"
click at [96, 252] on span at bounding box center [95, 253] width 5 height 6
type input "11"
type input "09/30/2025 11:30 AM"
click at [96, 252] on span at bounding box center [95, 253] width 5 height 6
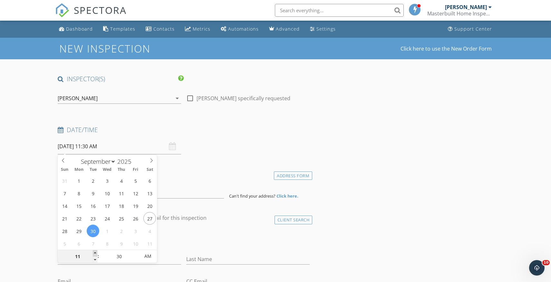
type input "12"
type input "09/30/2025 12:30 PM"
click at [96, 252] on span at bounding box center [95, 253] width 5 height 6
type input "01"
type input "09/30/2025 1:30 PM"
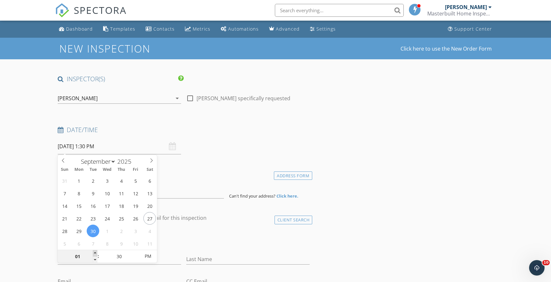
click at [96, 252] on span at bounding box center [95, 253] width 5 height 6
type input "02"
type input "09/30/2025 2:30 PM"
click at [96, 252] on span at bounding box center [95, 253] width 5 height 6
type input "25"
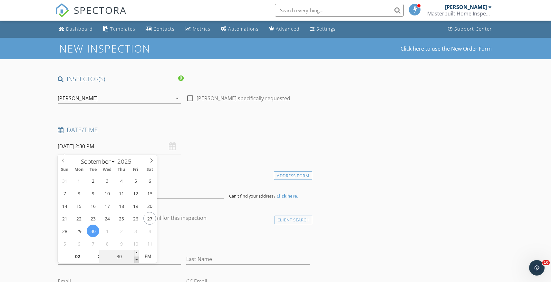
type input "09/30/2025 2:25 PM"
click at [137, 260] on span at bounding box center [136, 260] width 5 height 6
type input "20"
type input "09/30/2025 2:20 PM"
click at [137, 260] on span at bounding box center [136, 260] width 5 height 6
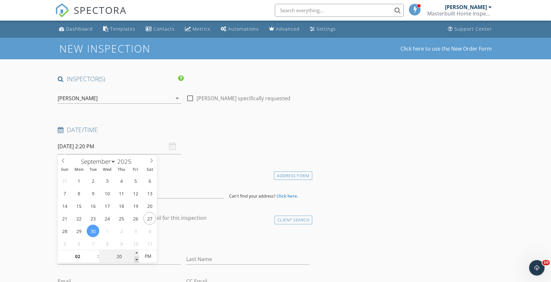
type input "15"
type input "09/30/2025 2:15 PM"
click at [137, 260] on span at bounding box center [136, 260] width 5 height 6
type input "10"
type input "09/30/2025 2:10 PM"
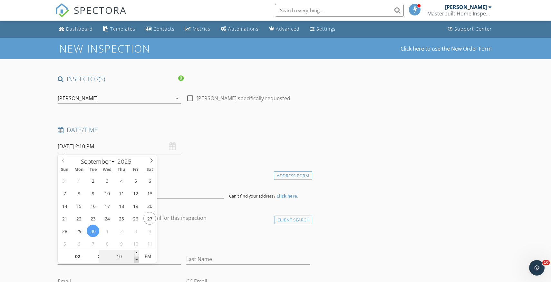
click at [137, 260] on span at bounding box center [136, 260] width 5 height 6
type input "05"
type input "09/30/2025 2:05 PM"
click at [137, 260] on span at bounding box center [136, 260] width 5 height 6
type input "00"
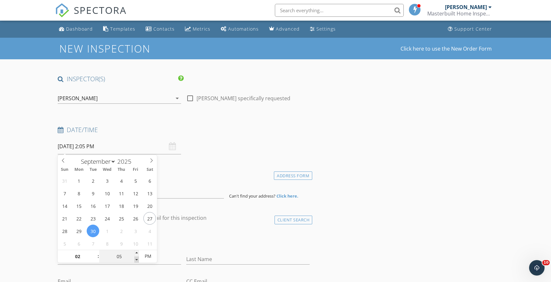
type input "[DATE] 2:00 PM"
click at [137, 260] on span at bounding box center [136, 260] width 5 height 6
click at [199, 245] on div "check_box_outline_blank Client is a Company/Organization" at bounding box center [184, 240] width 252 height 17
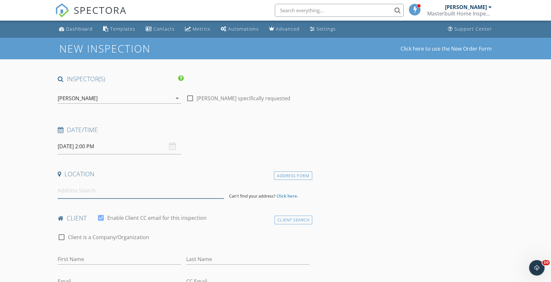
click at [89, 193] on input at bounding box center [141, 191] width 166 height 16
type input "513 70th Street, Guttenberg, NJ, USA"
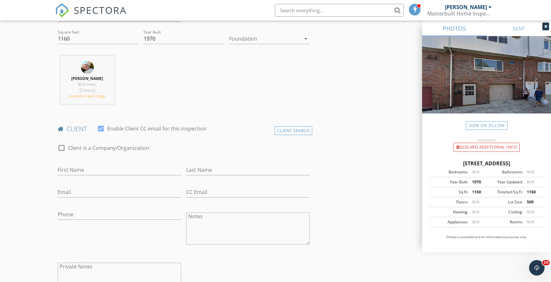
scroll to position [225, 0]
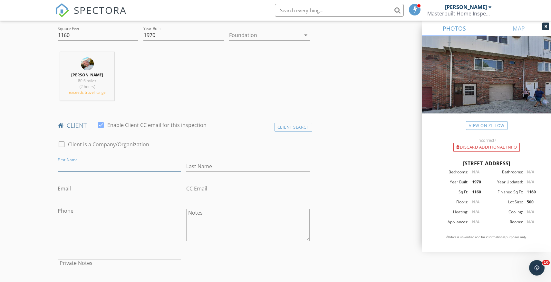
click at [72, 167] on input "First Name" at bounding box center [119, 166] width 123 height 11
type input "Naz & Kenan"
click at [195, 168] on input "Last Name" at bounding box center [247, 166] width 123 height 11
type input "Ozenir"
click at [118, 190] on input "Email" at bounding box center [119, 188] width 123 height 11
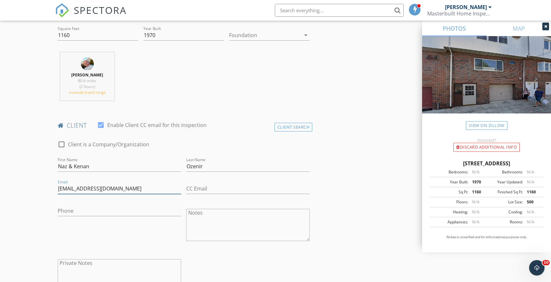
type input "[EMAIL_ADDRESS][DOMAIN_NAME]"
click at [93, 169] on input "Naz & Kenan" at bounding box center [119, 166] width 123 height 11
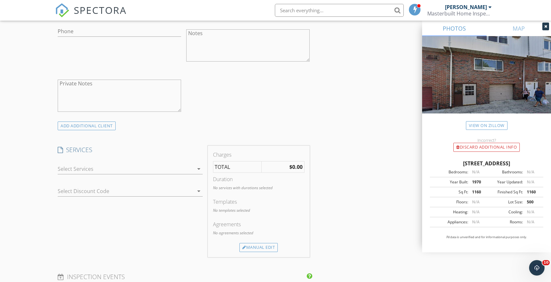
scroll to position [412, 0]
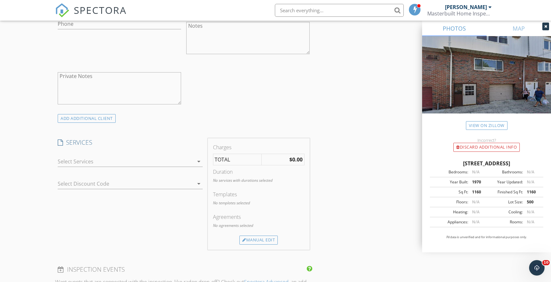
type input "Naz & Karagoz"
click at [199, 162] on icon "arrow_drop_down" at bounding box center [199, 162] width 8 height 8
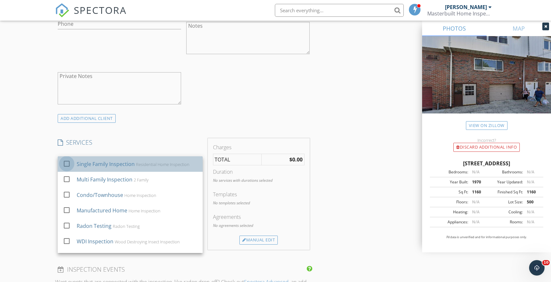
click at [67, 163] on div at bounding box center [66, 163] width 11 height 11
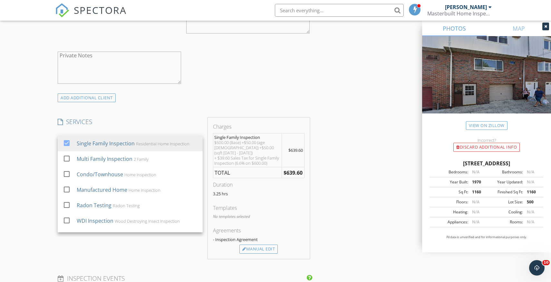
scroll to position [433, 0]
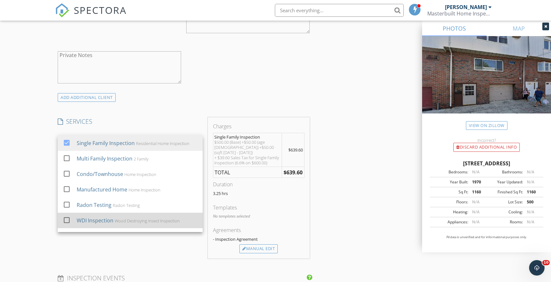
click at [66, 219] on div at bounding box center [66, 220] width 11 height 11
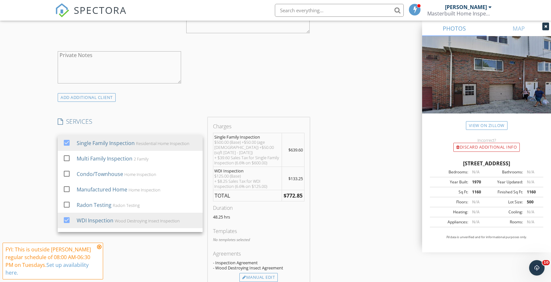
click at [327, 230] on div "INSPECTOR(S) check_box Michael Smith PRIMARY Michael Smith arrow_drop_down chec…" at bounding box center [275, 200] width 441 height 1116
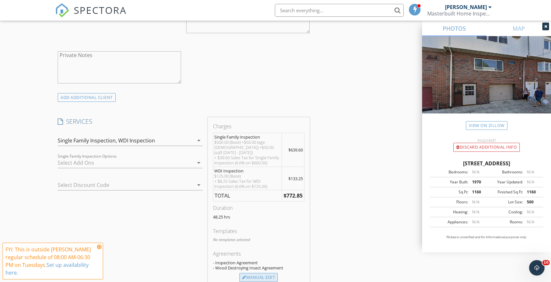
click at [271, 273] on div "Manual Edit" at bounding box center [259, 277] width 38 height 9
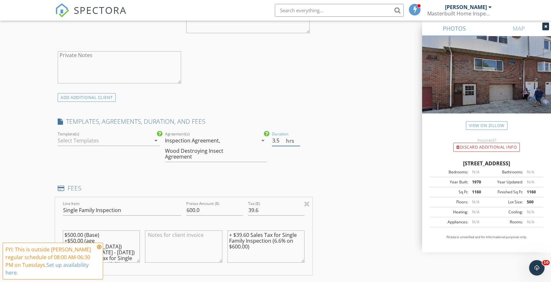
click at [298, 143] on input "3.5" at bounding box center [286, 140] width 28 height 11
click at [298, 143] on input "3" at bounding box center [286, 140] width 28 height 11
click at [298, 143] on input "2.5" at bounding box center [286, 140] width 28 height 11
type input "2"
click at [298, 143] on input "2" at bounding box center [286, 140] width 28 height 11
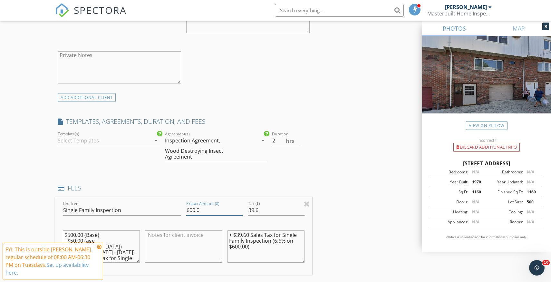
drag, startPoint x: 206, startPoint y: 210, endPoint x: 177, endPoint y: 211, distance: 28.4
click at [177, 211] on div "Line Item Single Family Inspection Pretax Amount ($) 600.0 Tax ($) 39.6 $500.00…" at bounding box center [183, 236] width 257 height 78
type input "475.0"
drag, startPoint x: 262, startPoint y: 210, endPoint x: 248, endPoint y: 212, distance: 14.0
click at [248, 212] on input "39.6" at bounding box center [276, 210] width 57 height 11
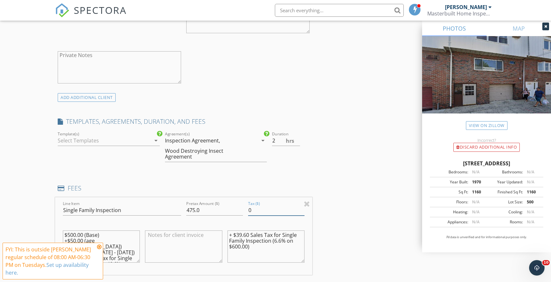
type input "0"
click at [100, 248] on icon at bounding box center [99, 246] width 5 height 5
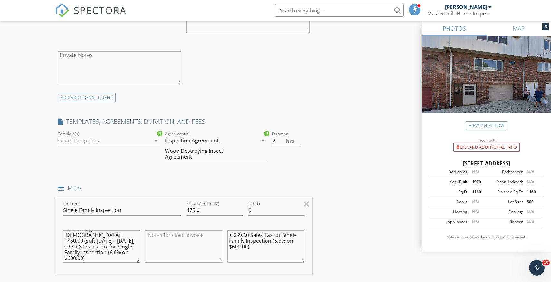
scroll to position [0, 0]
drag, startPoint x: 92, startPoint y: 254, endPoint x: 42, endPoint y: 221, distance: 59.1
click at [42, 221] on div "New Inspection Click here to use the New Order Form INSPECTOR(S) check_box Mich…" at bounding box center [275, 247] width 551 height 1284
drag, startPoint x: 254, startPoint y: 247, endPoint x: 223, endPoint y: 231, distance: 34.9
click at [223, 231] on div "Line Item Single Family Inspection Pretax Amount ($) 475.0 Tax ($) 0 + $39.60 S…" at bounding box center [183, 236] width 257 height 78
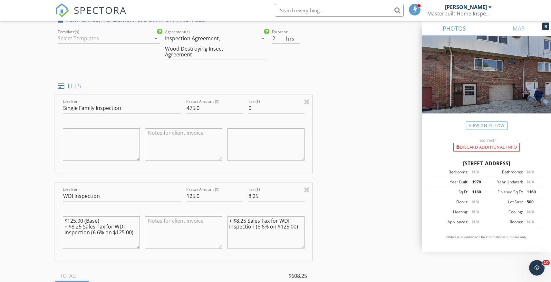
scroll to position [536, 0]
drag, startPoint x: 135, startPoint y: 234, endPoint x: 61, endPoint y: 218, distance: 76.1
click at [61, 218] on div "$125.00 (Base) + $8.25 Sales Tax for WDI Inspection (6.6% on $125.00)" at bounding box center [101, 232] width 82 height 50
drag, startPoint x: 303, startPoint y: 224, endPoint x: 223, endPoint y: 218, distance: 80.2
click at [223, 218] on div "Line Item WDI Inspection Pretax Amount ($) 125.0 Tax ($) 8.25 + $8.25 Sales Tax…" at bounding box center [183, 221] width 257 height 78
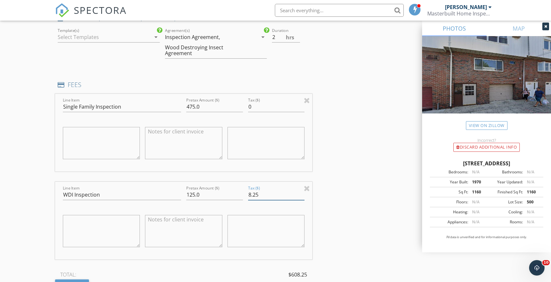
drag, startPoint x: 263, startPoint y: 194, endPoint x: 246, endPoint y: 195, distance: 16.8
click at [246, 195] on div "Tax ($) 8.25" at bounding box center [277, 195] width 62 height 22
type input "0"
drag, startPoint x: 206, startPoint y: 196, endPoint x: 179, endPoint y: 198, distance: 27.8
click at [179, 197] on div "Line Item WDI Inspection Pretax Amount ($) 125.0 Tax ($) 0" at bounding box center [183, 221] width 257 height 78
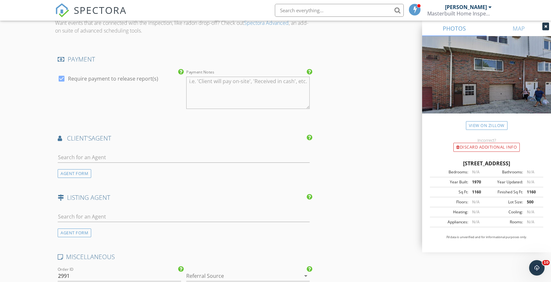
scroll to position [848, 0]
type input "75.0"
click at [68, 170] on div "AGENT FORM" at bounding box center [75, 171] width 34 height 9
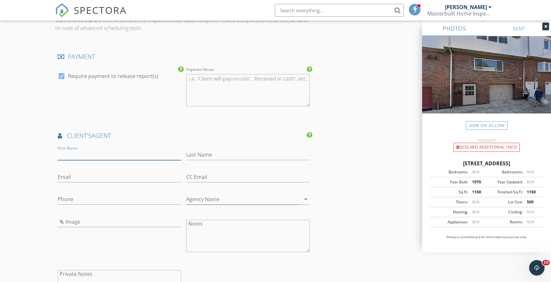
click at [69, 156] on input "First Name" at bounding box center [119, 155] width 123 height 11
type input "Elio"
type input "Garcia"
click at [63, 177] on input "Email" at bounding box center [119, 177] width 123 height 11
click at [251, 199] on input "Agency Name" at bounding box center [243, 201] width 114 height 11
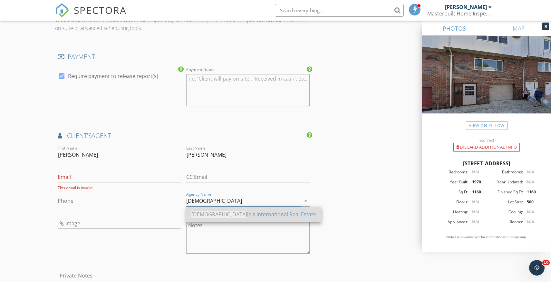
click at [258, 216] on div "Christ ie's International Real Estate" at bounding box center [254, 215] width 125 height 8
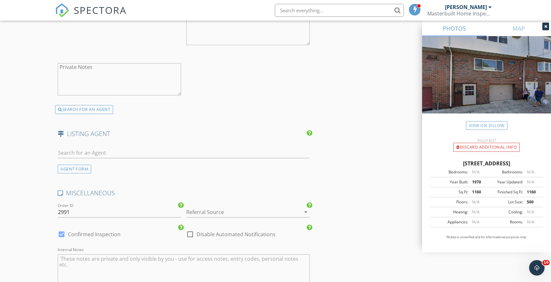
scroll to position [1089, 0]
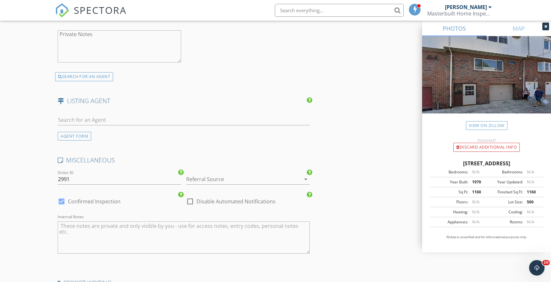
type input "Christie's International Real Estate"
click at [307, 178] on icon "arrow_drop_down" at bounding box center [306, 179] width 8 height 8
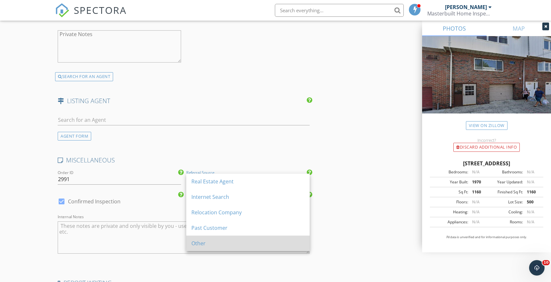
click at [203, 243] on div "Other" at bounding box center [248, 244] width 113 height 8
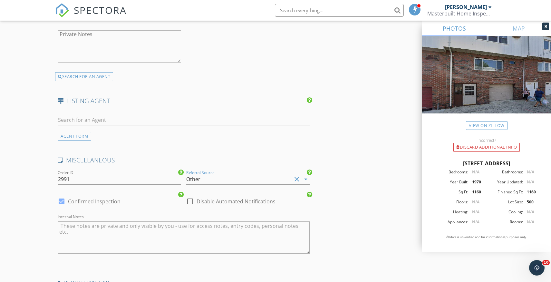
click at [93, 229] on textarea "Internal Notes" at bounding box center [184, 237] width 252 height 32
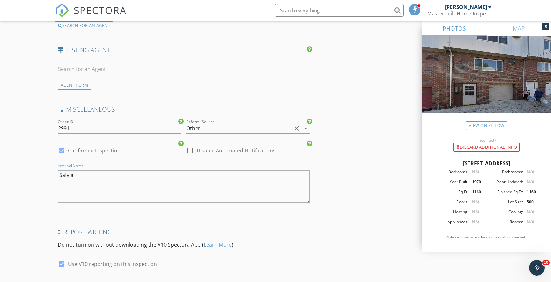
scroll to position [1187, 0]
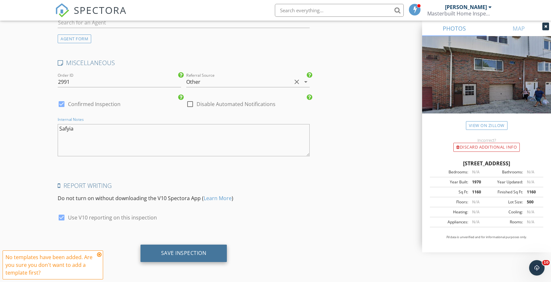
type textarea "Safyia"
click at [183, 254] on div "Save Inspection" at bounding box center [183, 253] width 45 height 6
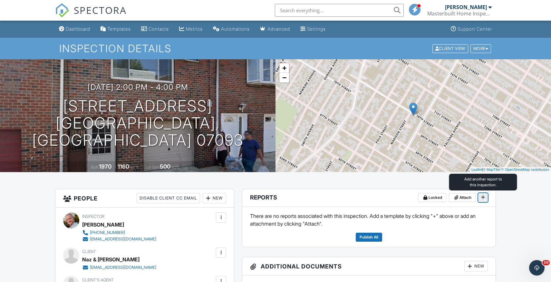
click at [483, 198] on icon at bounding box center [483, 197] width 4 height 5
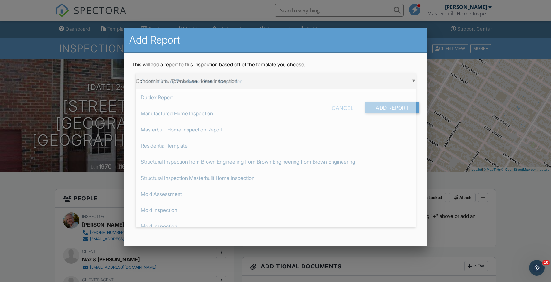
click at [415, 80] on div "▼ Condominium/ Townhouse Home Inspection Condominium/ Townhouse Home Inspection…" at bounding box center [276, 81] width 280 height 16
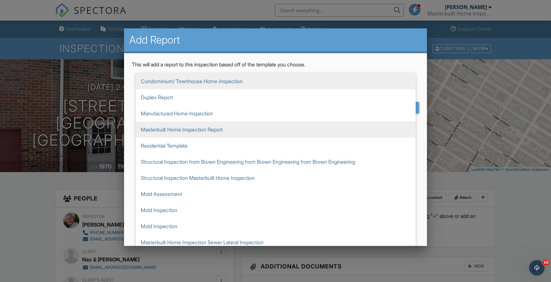
click at [219, 129] on span "Masterbuilt Home Inspection Report" at bounding box center [276, 130] width 280 height 16
type input "Masterbuilt Home Inspection Report"
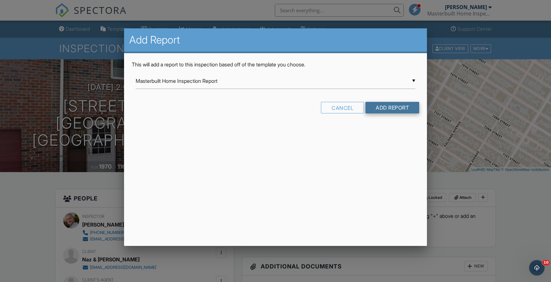
click at [387, 110] on input "Add Report" at bounding box center [393, 108] width 54 height 12
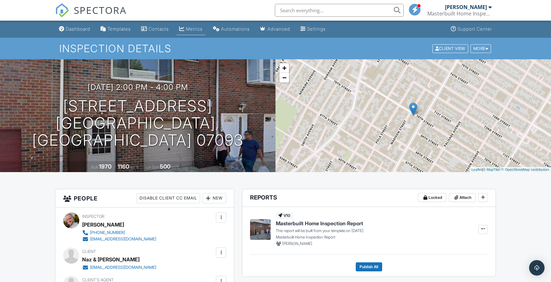
click at [198, 31] on div "Metrics" at bounding box center [194, 28] width 17 height 5
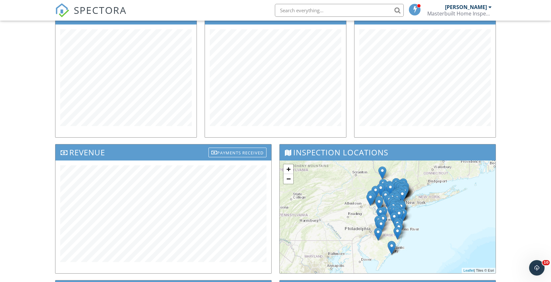
scroll to position [98, 0]
